Goal: Task Accomplishment & Management: Use online tool/utility

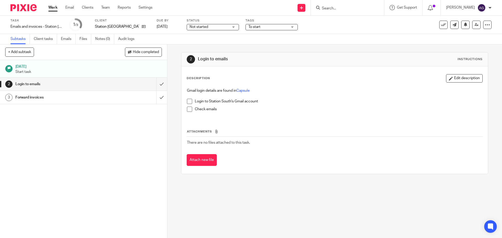
click at [187, 102] on span at bounding box center [189, 101] width 5 height 5
click at [187, 108] on span at bounding box center [189, 109] width 5 height 5
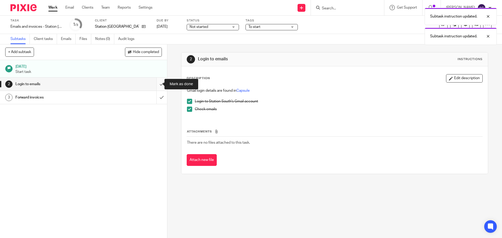
click at [157, 85] on input "submit" at bounding box center [83, 84] width 167 height 13
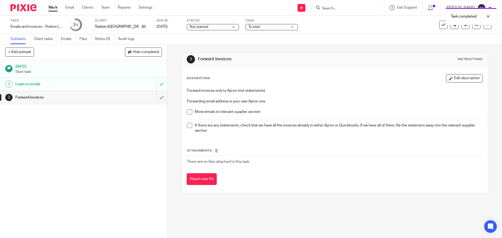
click at [188, 115] on span at bounding box center [189, 111] width 5 height 5
click at [188, 126] on span at bounding box center [189, 125] width 5 height 5
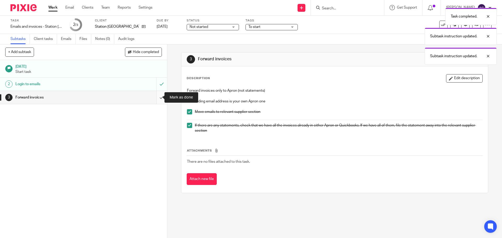
click at [153, 96] on input "submit" at bounding box center [83, 97] width 167 height 13
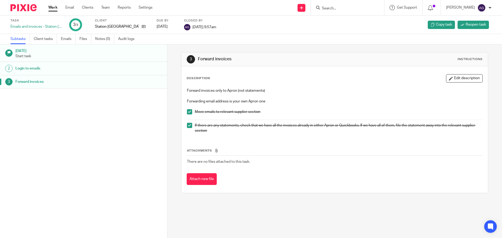
click at [32, 9] on img at bounding box center [23, 7] width 26 height 7
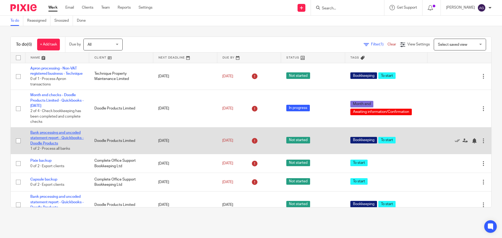
click at [71, 137] on link "Bank processing and uncoded statement report - Quickbooks - Doodle Products" at bounding box center [56, 138] width 53 height 14
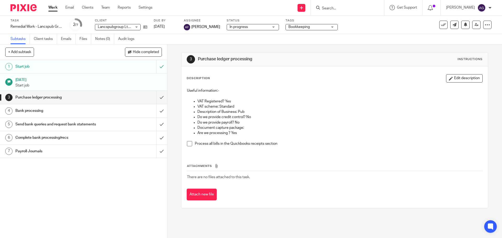
click at [94, 118] on link "5 Send bank queries and request bank statements" at bounding box center [78, 124] width 156 height 13
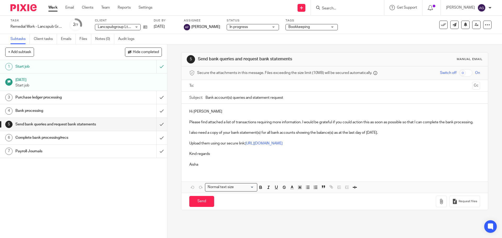
click at [93, 98] on h1 "Purchase ledger processing" at bounding box center [60, 98] width 91 height 8
